Goal: Information Seeking & Learning: Find specific fact

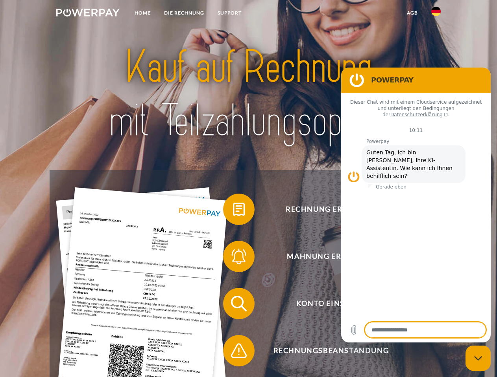
click at [88, 14] on img at bounding box center [87, 13] width 63 height 8
click at [436, 14] on img at bounding box center [435, 11] width 9 height 9
click at [412, 13] on link "agb" at bounding box center [412, 13] width 24 height 14
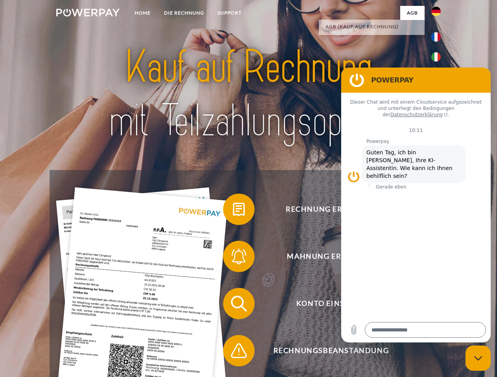
click at [233, 211] on span at bounding box center [226, 209] width 39 height 39
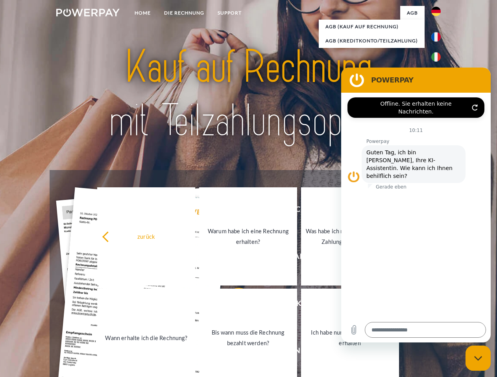
click at [233, 258] on div "Rechnung erhalten? Mahnung erhalten? Konto einsehen" at bounding box center [248, 327] width 397 height 315
click at [233, 306] on link "Bis wann muss die Rechnung bezahlt werden?" at bounding box center [248, 338] width 98 height 98
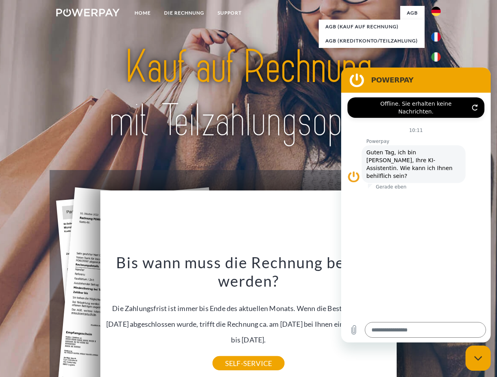
click at [233, 353] on div "Bis wann muss die Rechnung bezahlt werden? Die Zahlungsfrist ist immer bis Ende…" at bounding box center [248, 308] width 287 height 110
click at [478, 359] on icon "Messaging-Fenster schließen" at bounding box center [478, 358] width 8 height 5
type textarea "*"
